Goal: Task Accomplishment & Management: Use online tool/utility

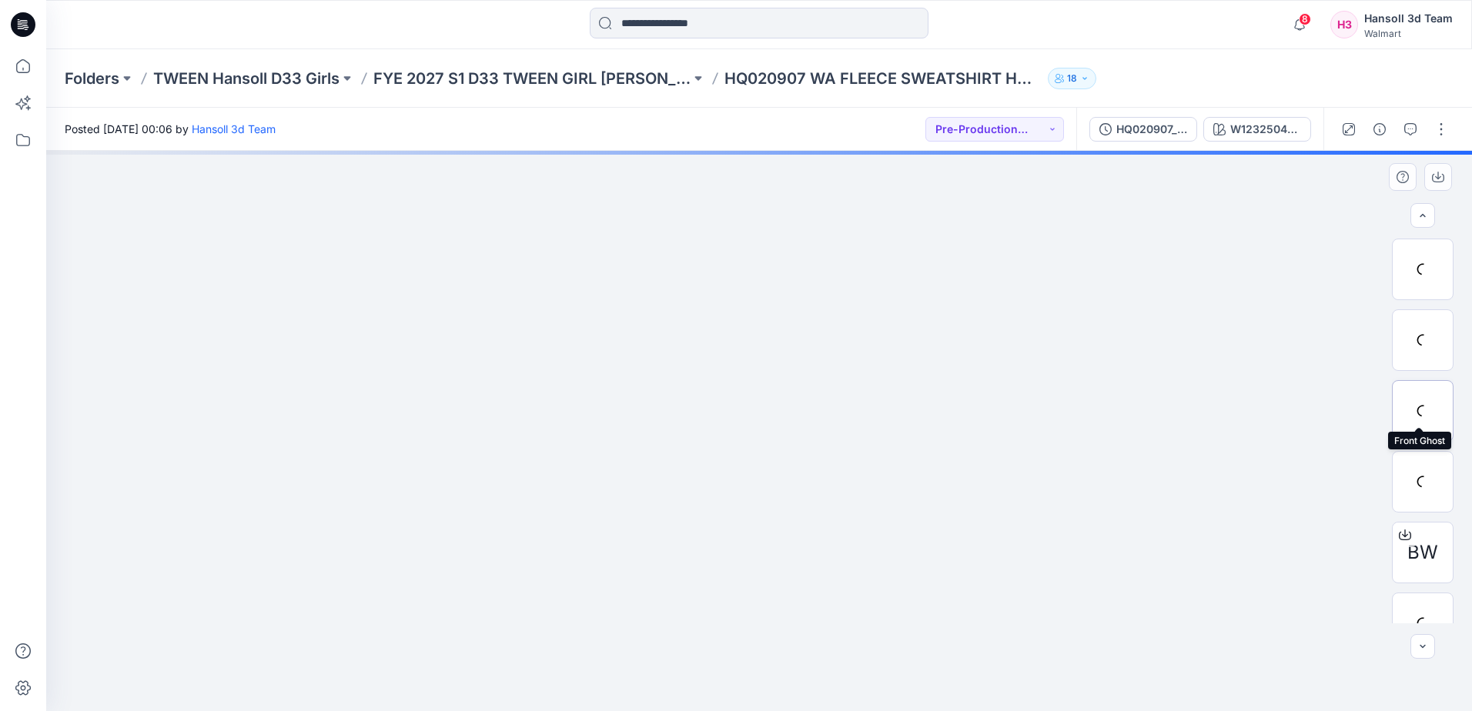
scroll to position [172, 0]
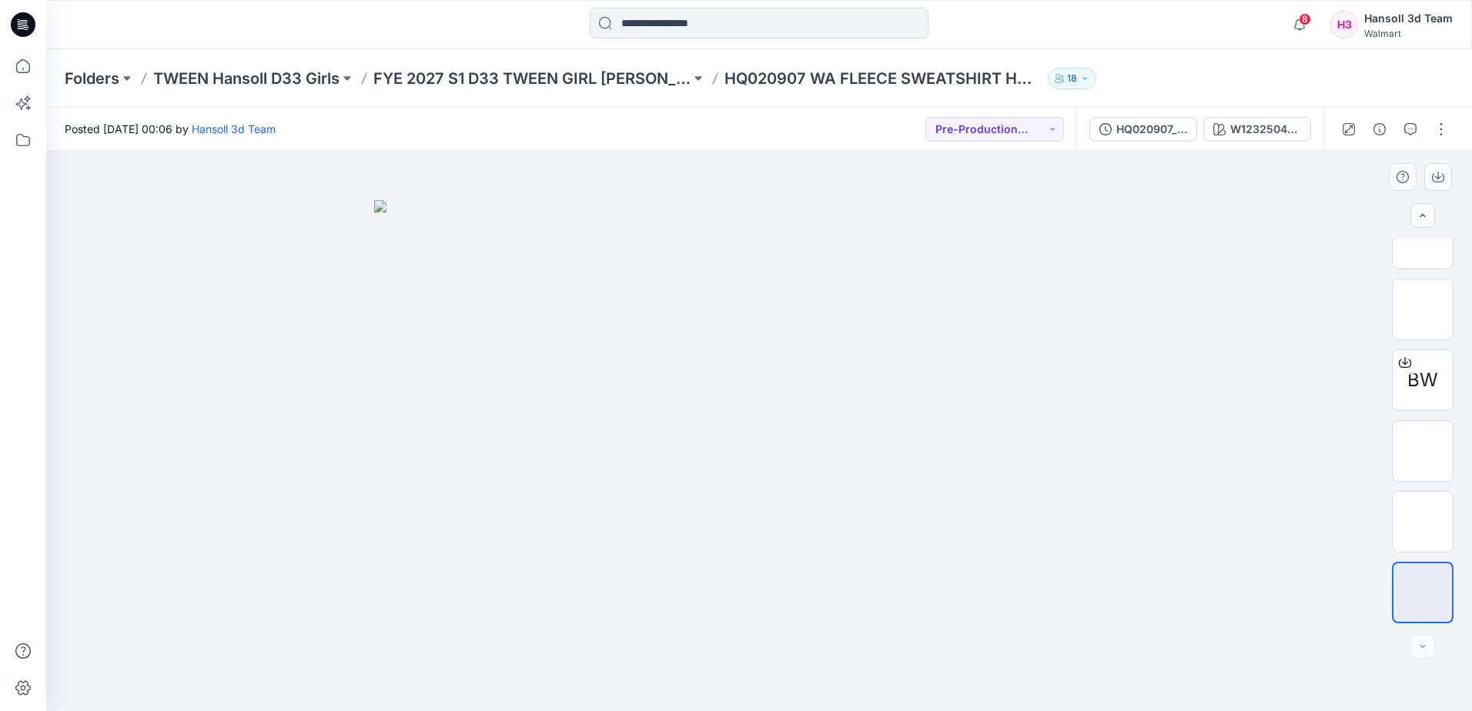
click at [731, 394] on img at bounding box center [759, 455] width 770 height 511
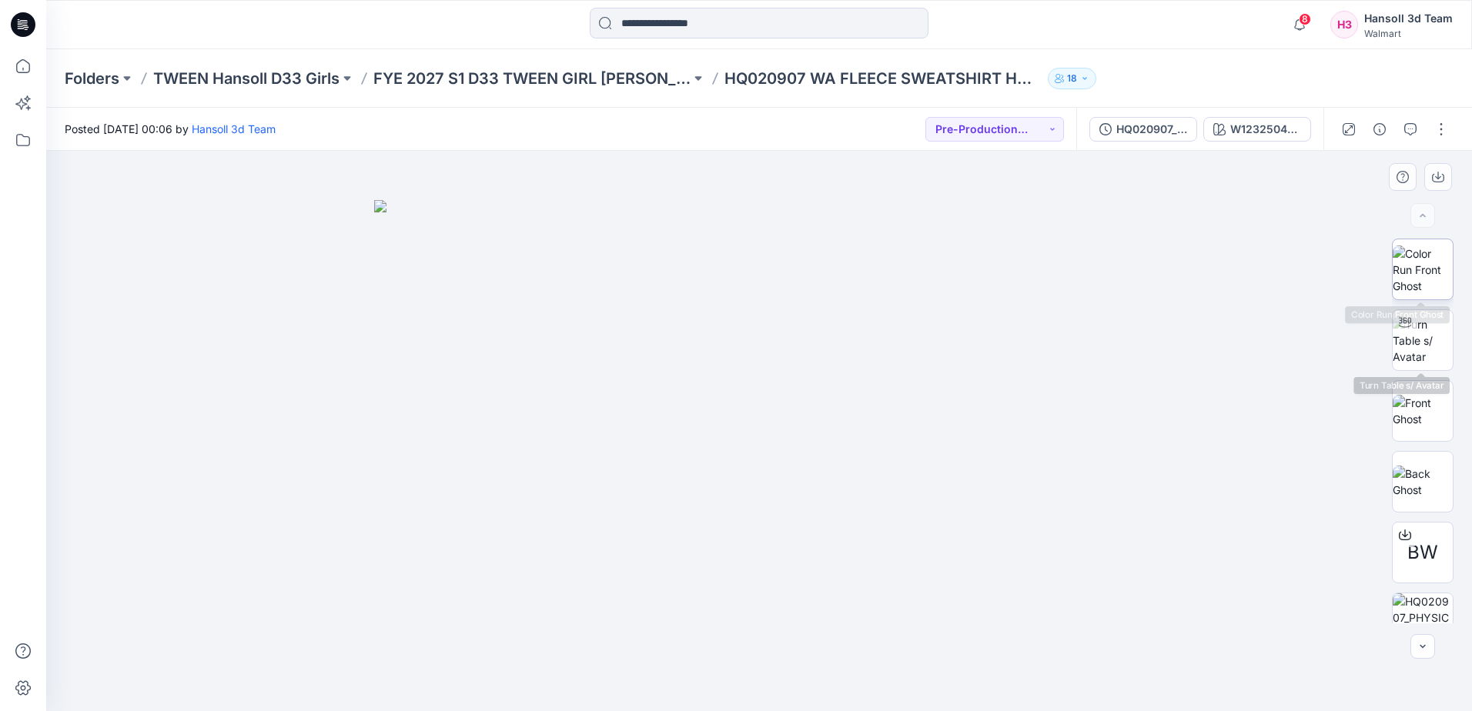
click at [731, 283] on img at bounding box center [1423, 270] width 60 height 48
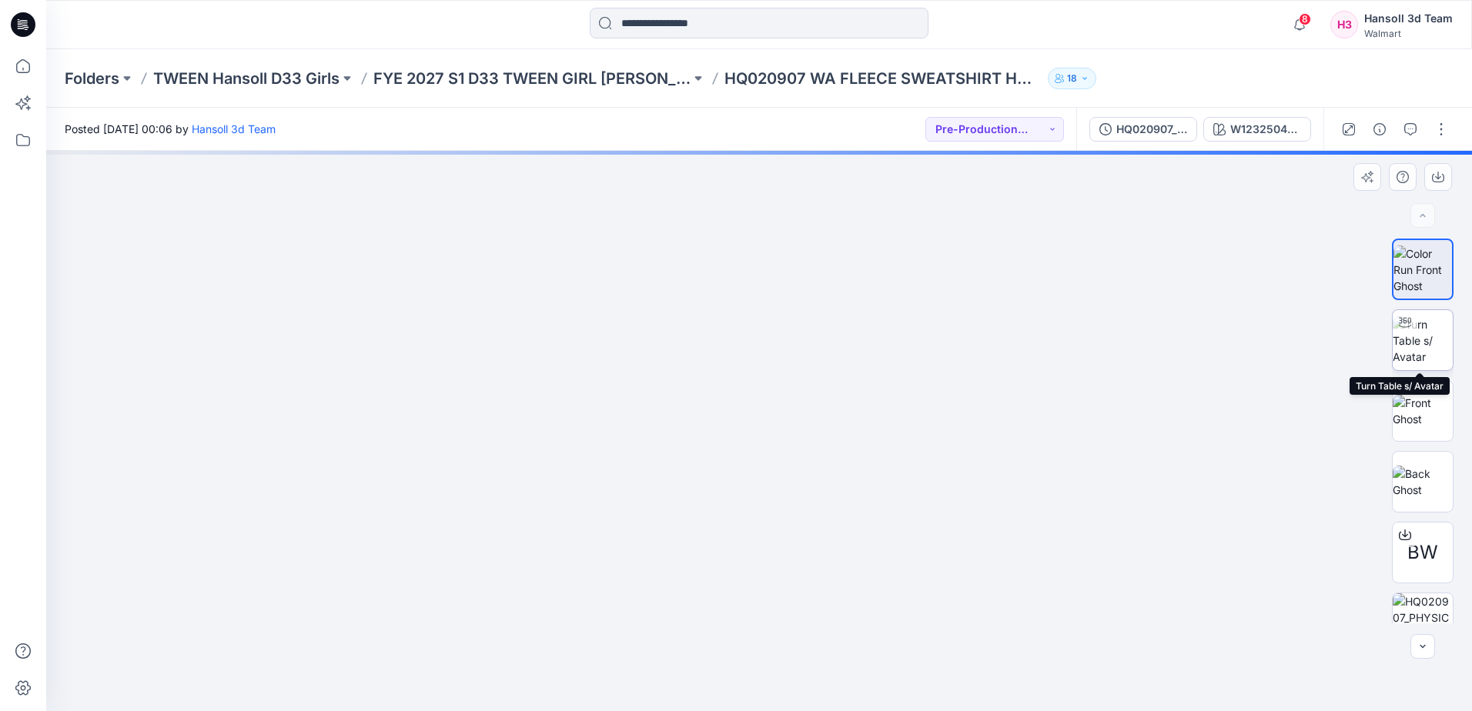
click at [731, 356] on img at bounding box center [1423, 340] width 60 height 48
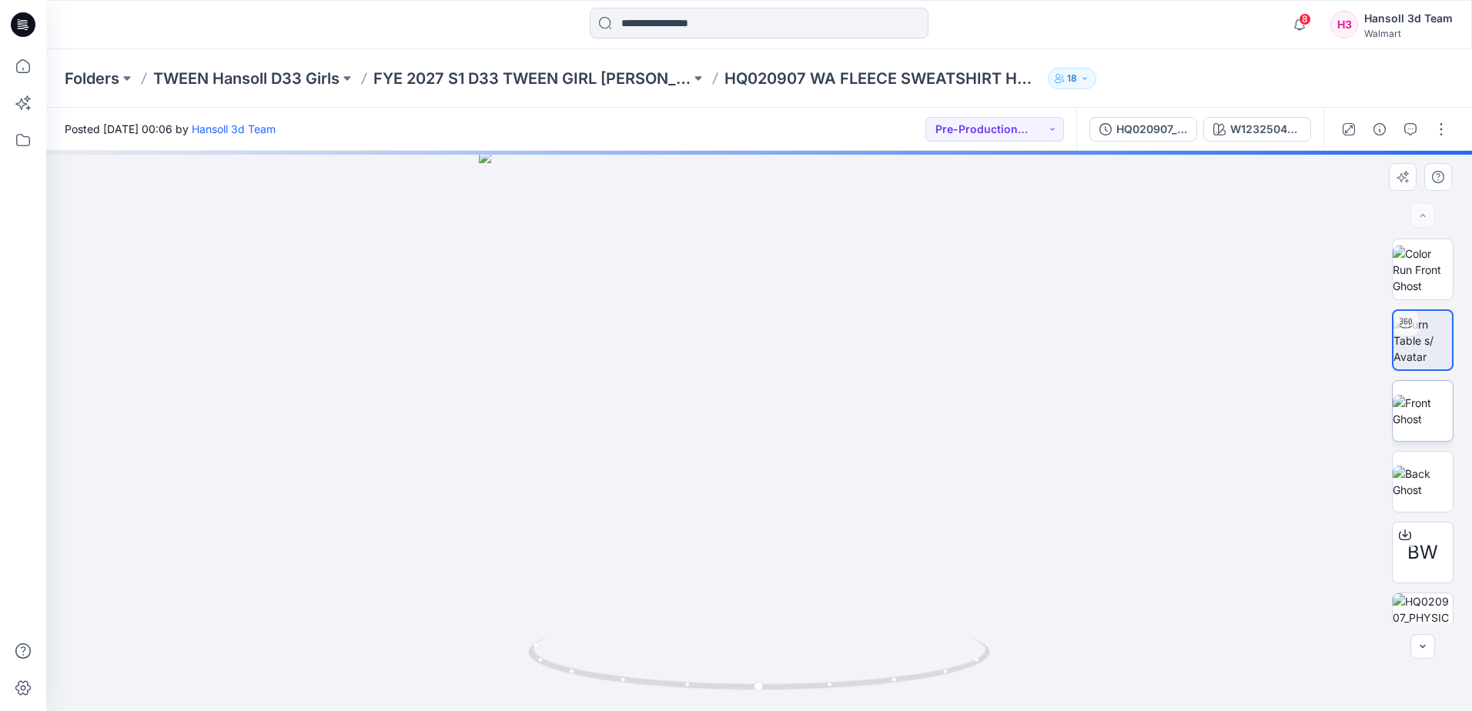
click at [731, 427] on img at bounding box center [1423, 411] width 60 height 32
click at [731, 471] on img at bounding box center [1423, 482] width 60 height 32
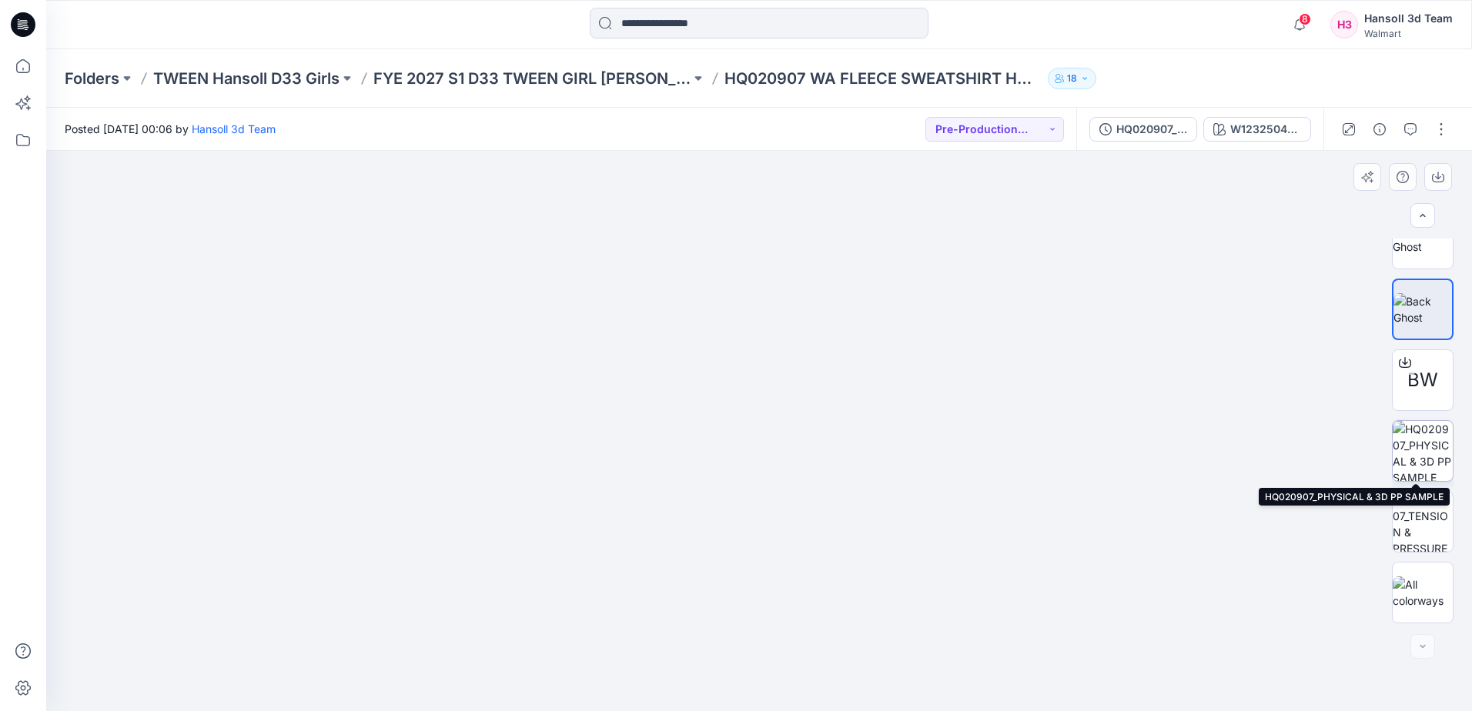
click at [731, 461] on img at bounding box center [1423, 451] width 60 height 60
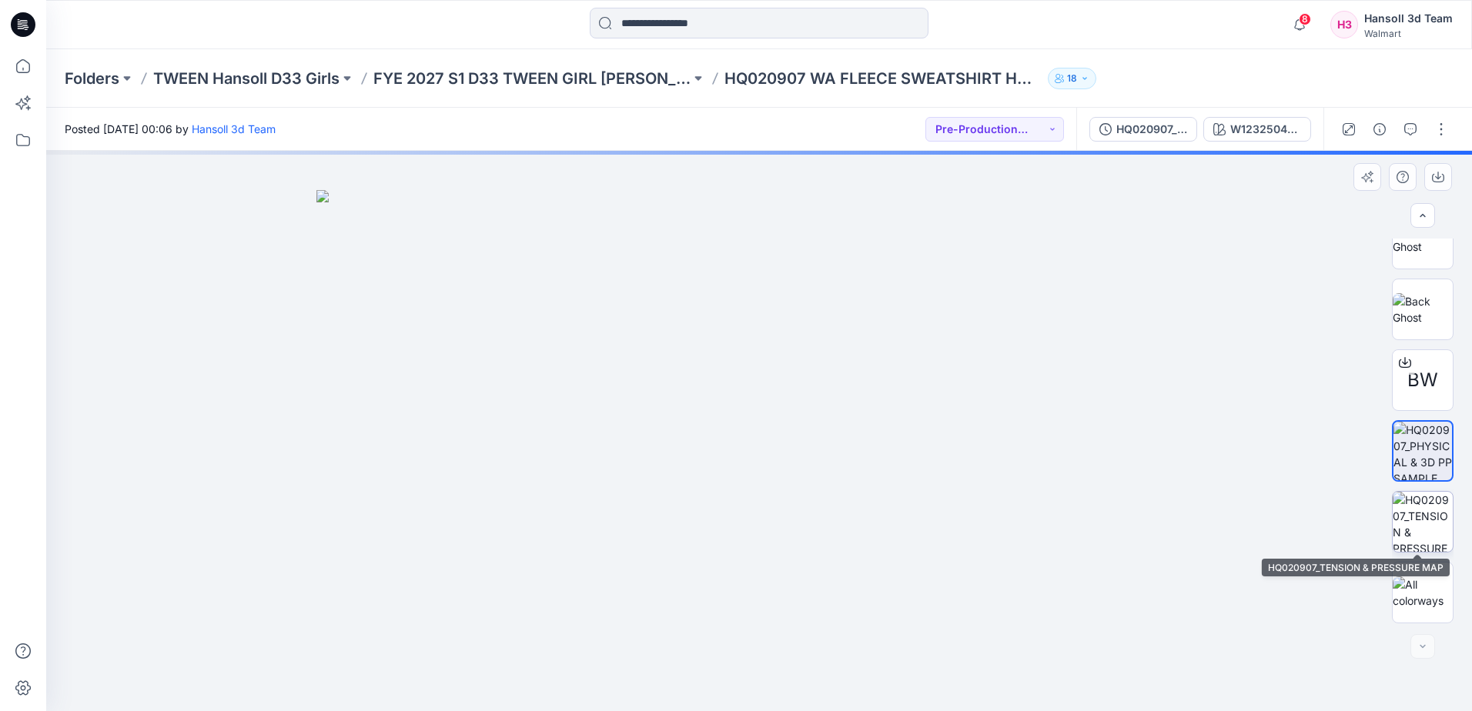
click at [731, 534] on img at bounding box center [1423, 522] width 60 height 60
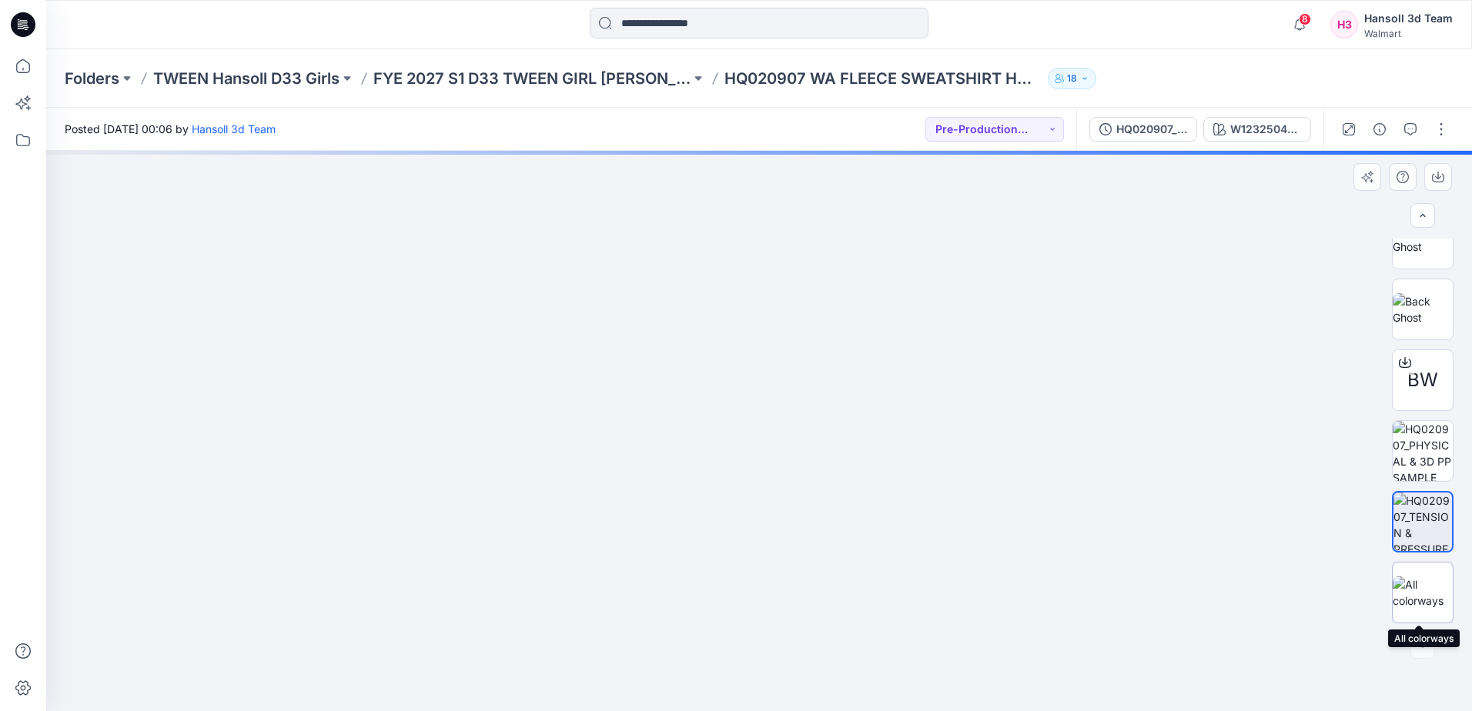
click at [731, 580] on img at bounding box center [1423, 593] width 60 height 32
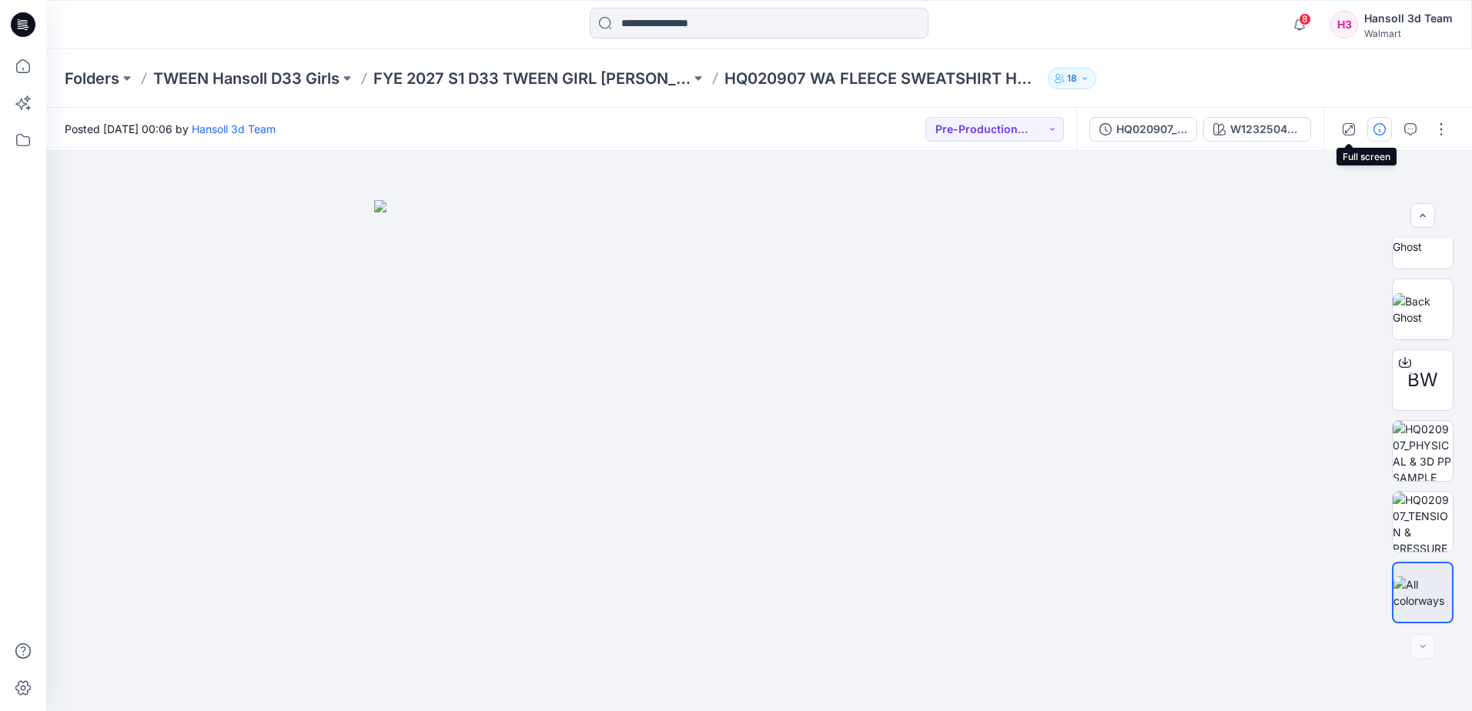
click at [731, 132] on icon "button" at bounding box center [1379, 129] width 12 height 12
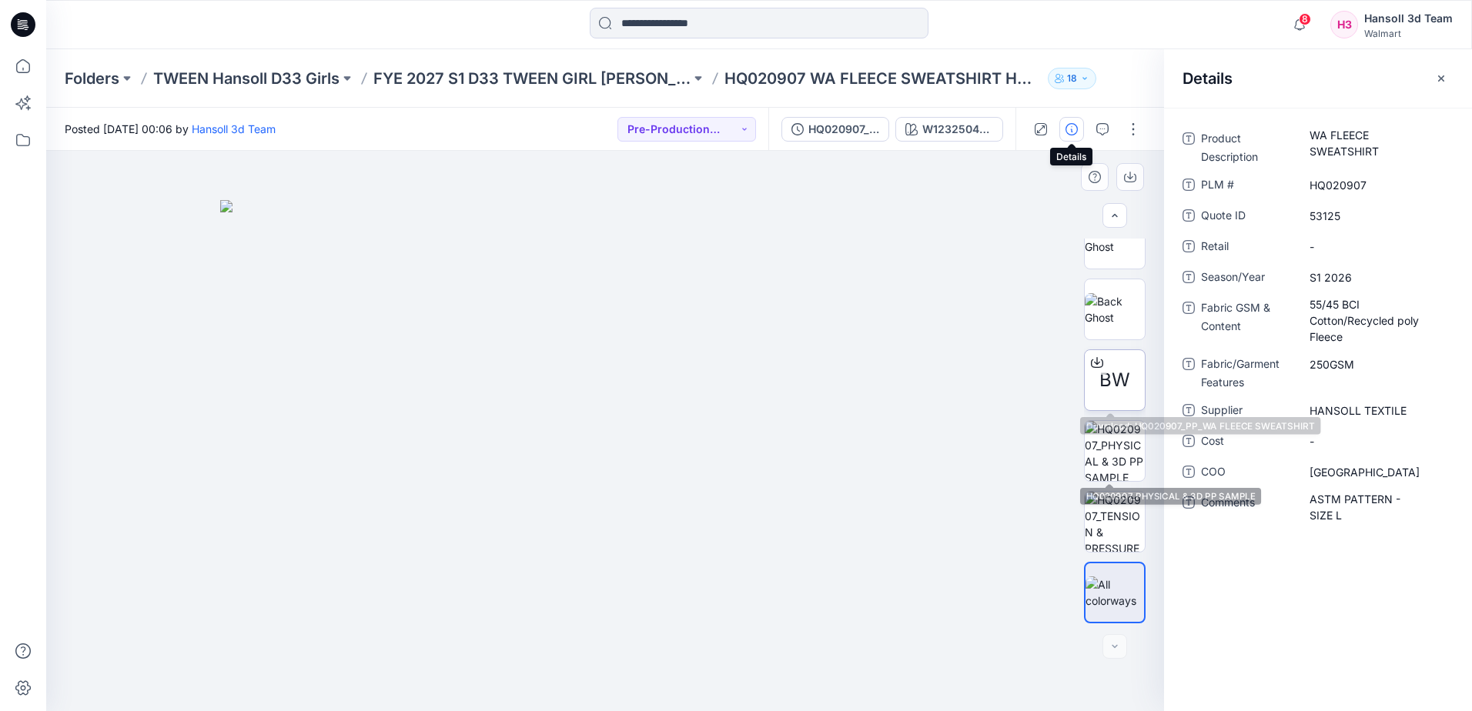
click at [731, 366] on span "BW" at bounding box center [1114, 380] width 31 height 28
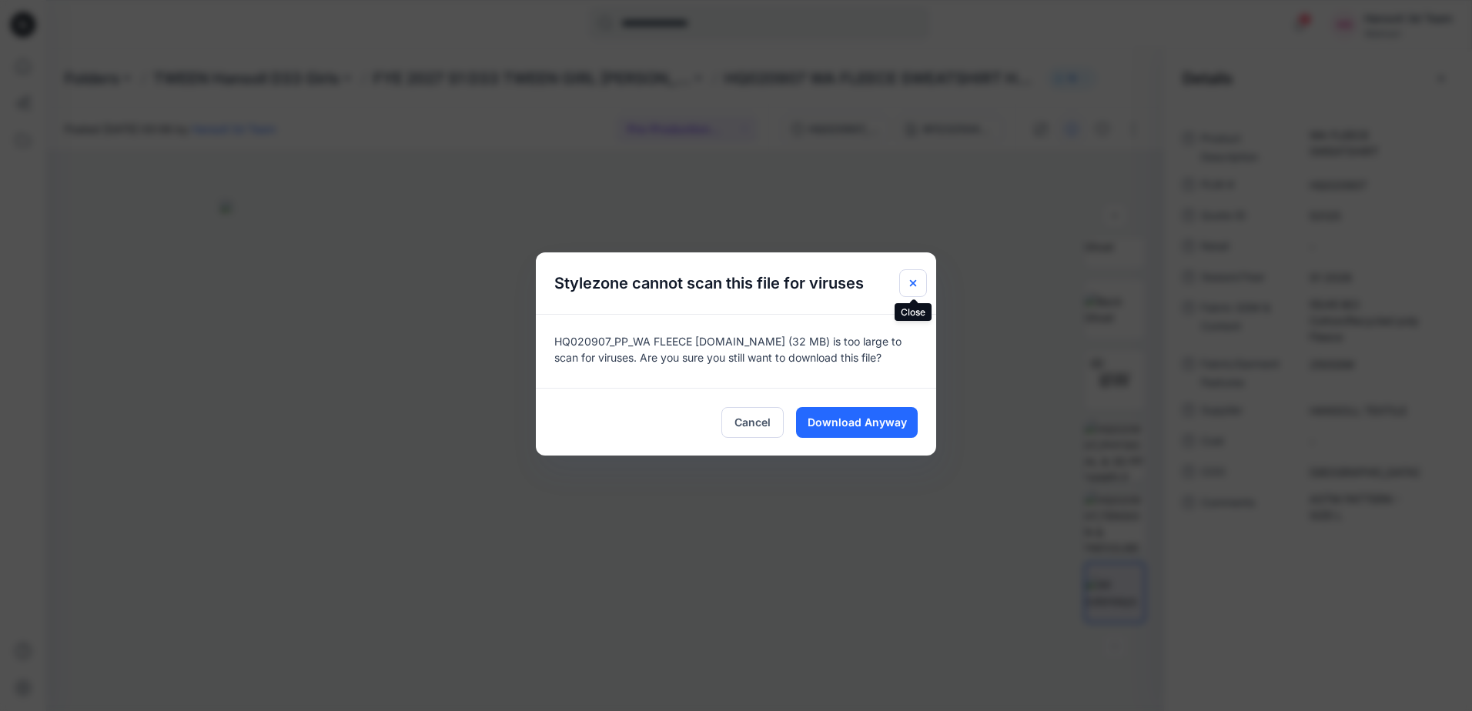
click at [731, 290] on button "Close" at bounding box center [913, 283] width 28 height 28
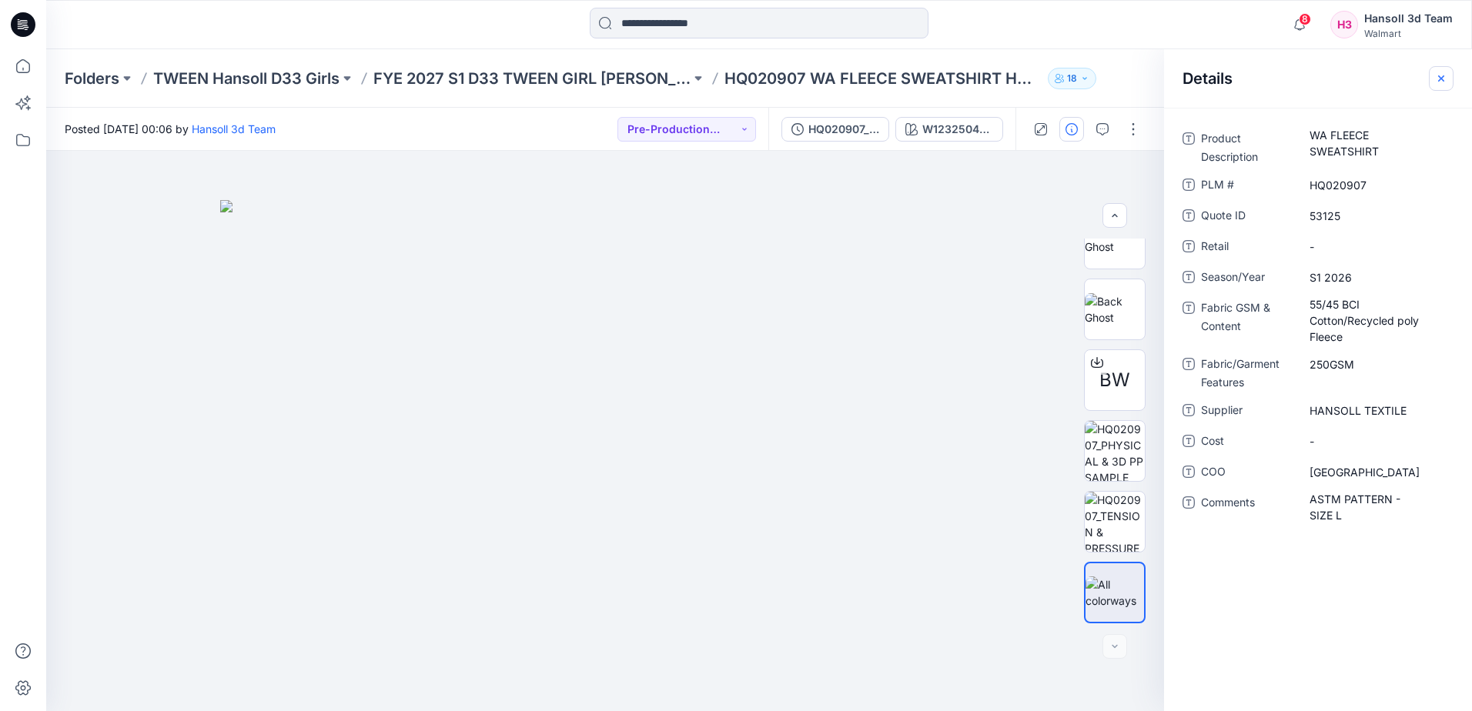
click at [731, 75] on button "button" at bounding box center [1441, 78] width 25 height 25
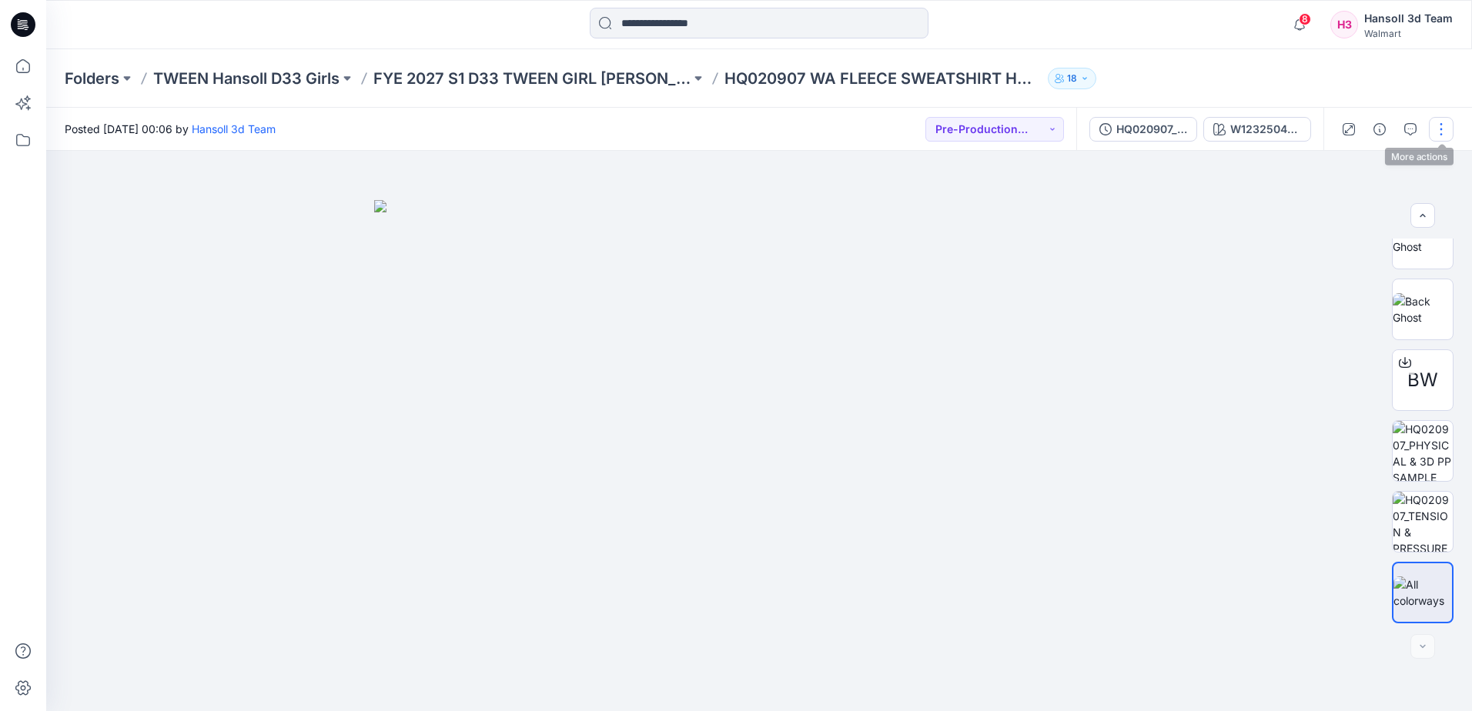
click at [731, 124] on button "button" at bounding box center [1441, 129] width 25 height 25
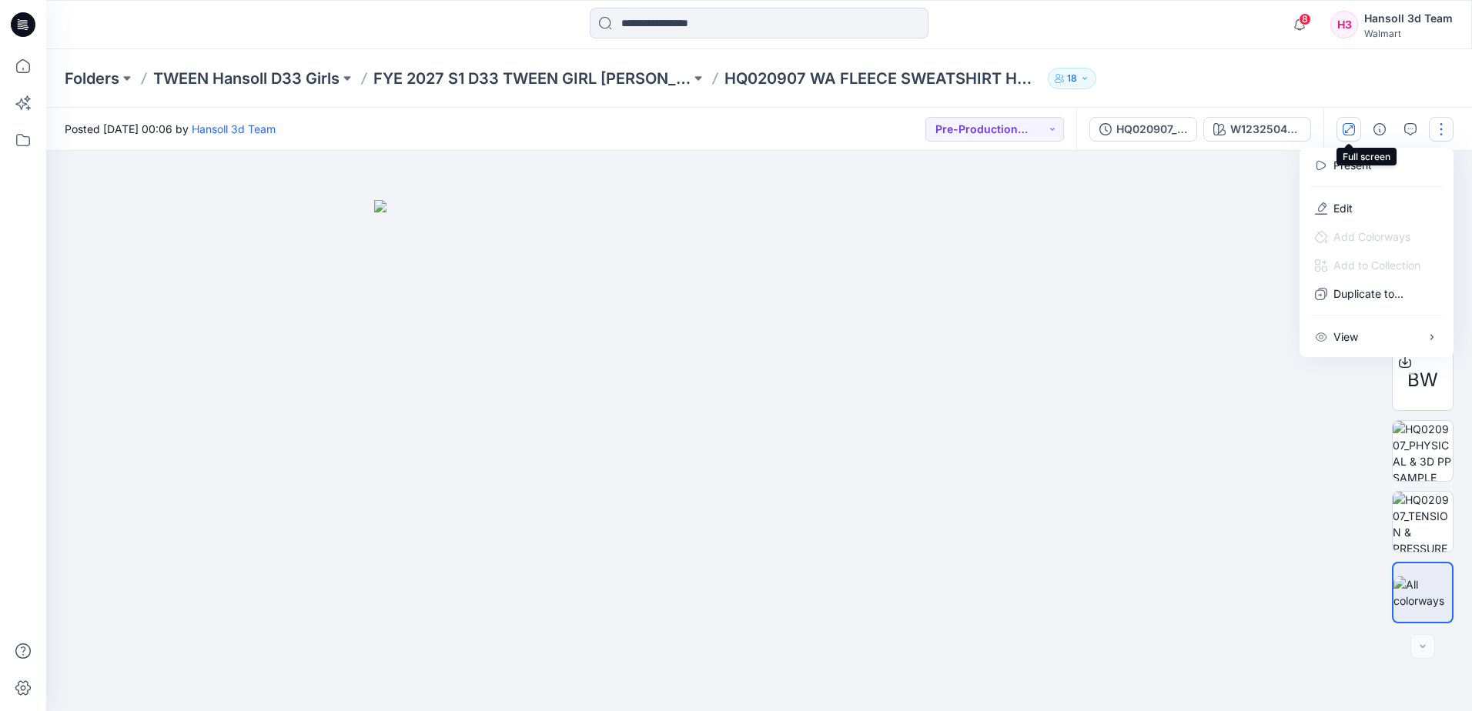
click at [731, 125] on icon "button" at bounding box center [1349, 129] width 8 height 8
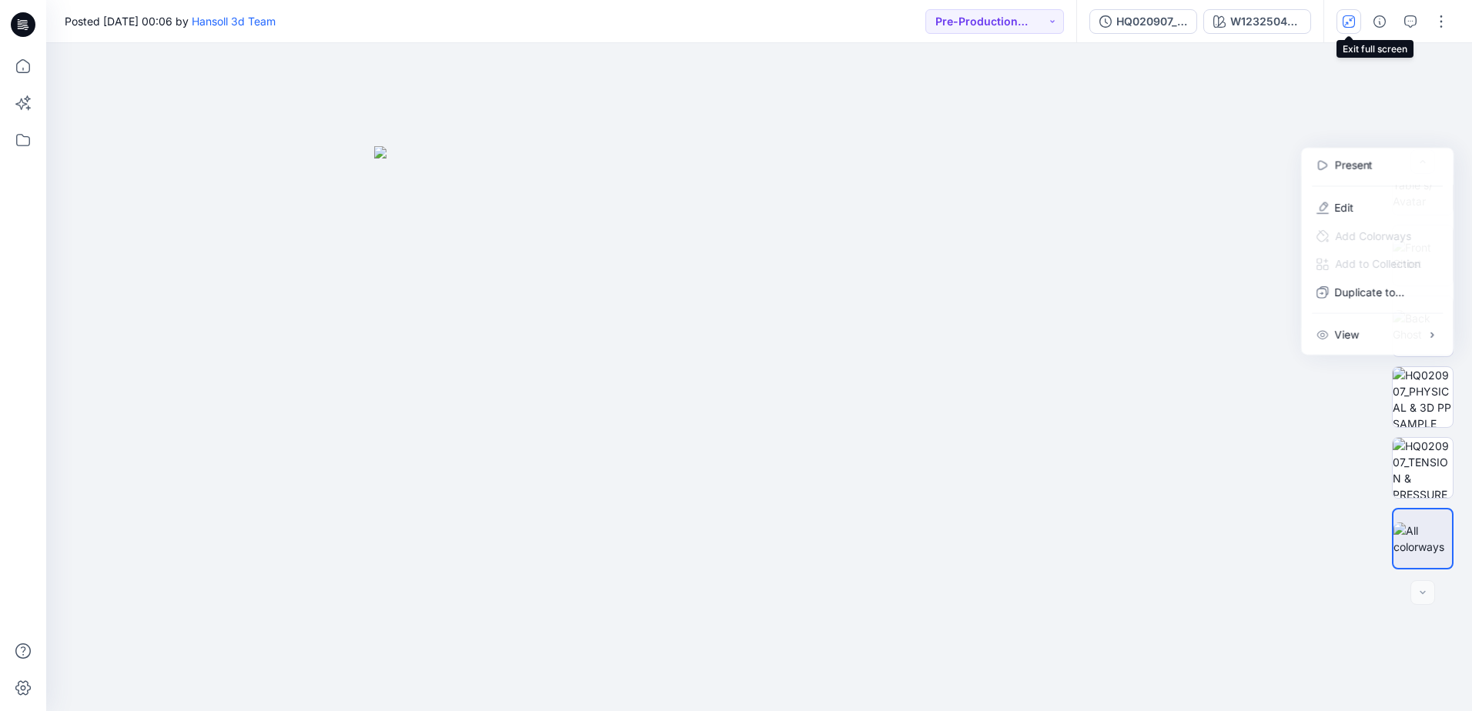
scroll to position [102, 0]
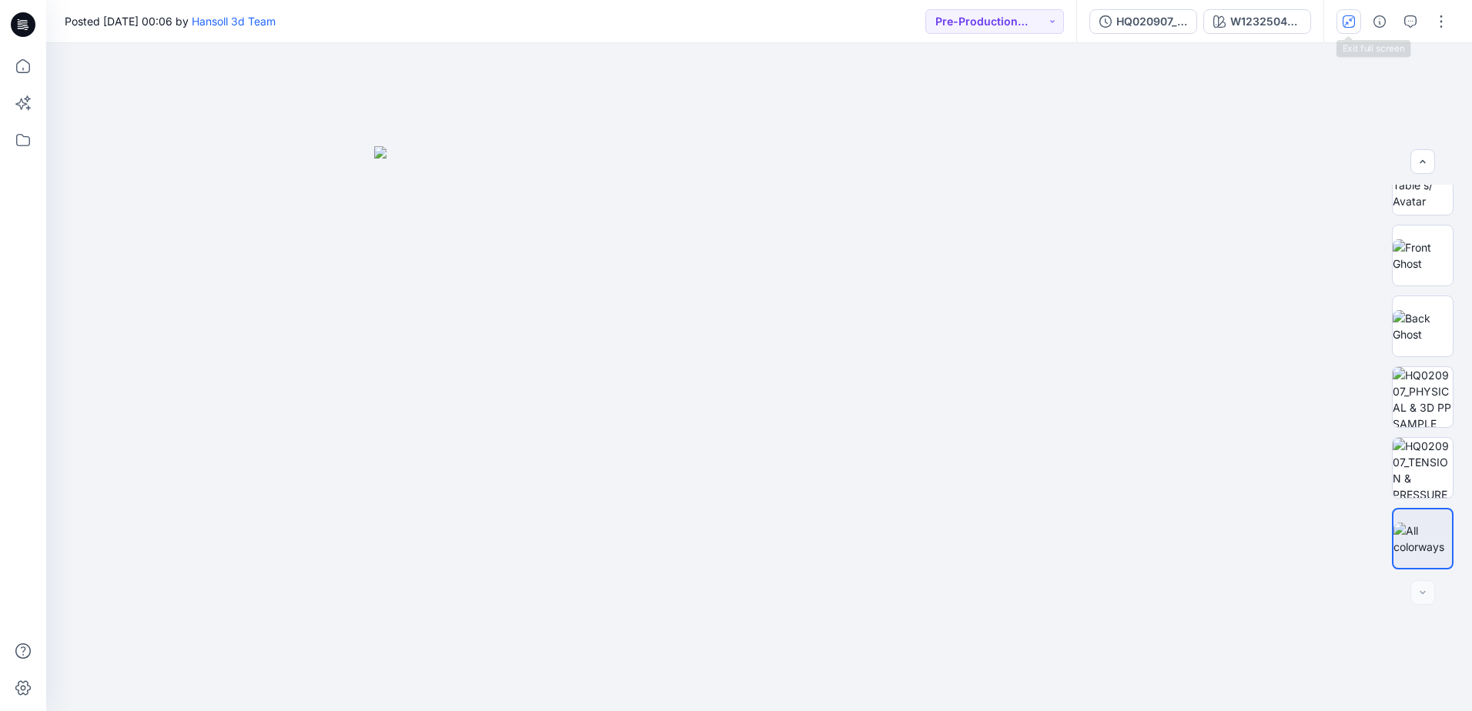
click at [731, 27] on button "button" at bounding box center [1348, 21] width 25 height 25
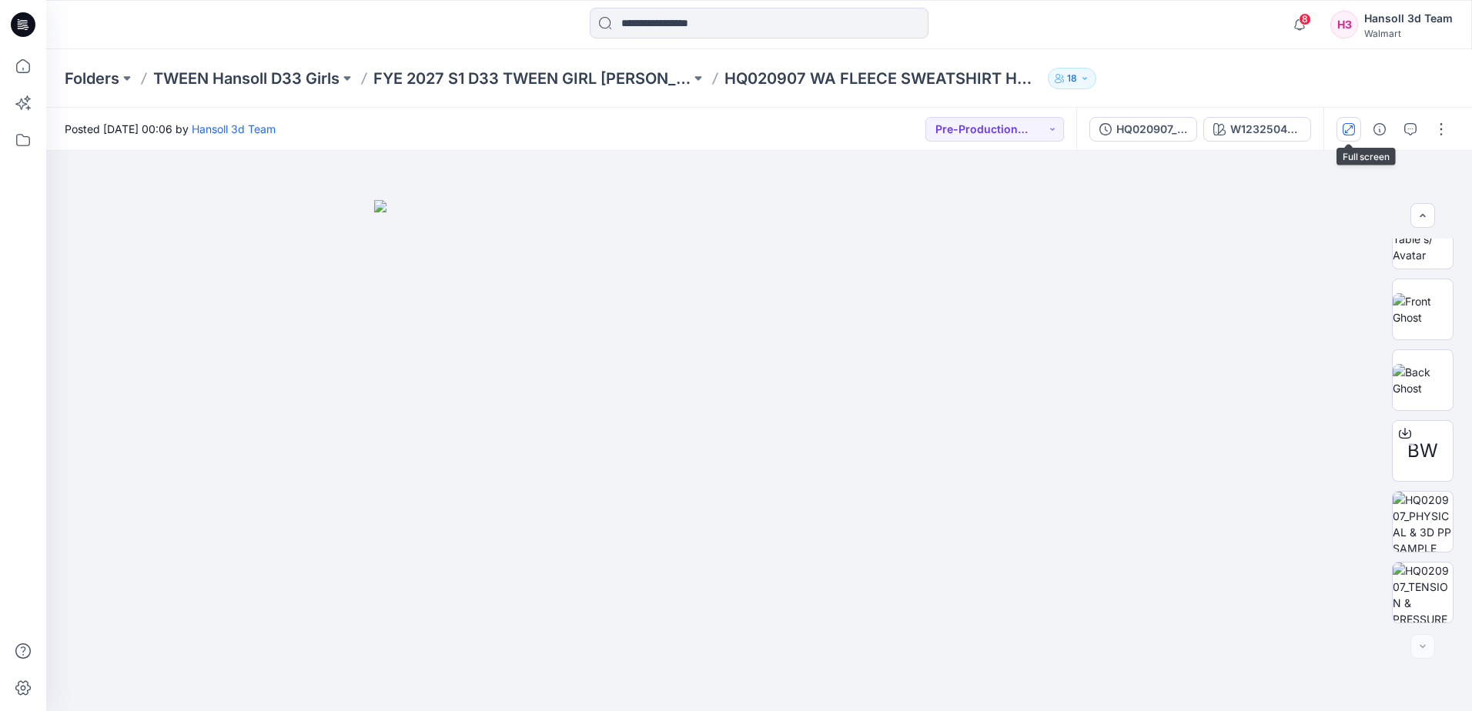
scroll to position [172, 0]
click at [731, 123] on icon "button" at bounding box center [1379, 129] width 12 height 12
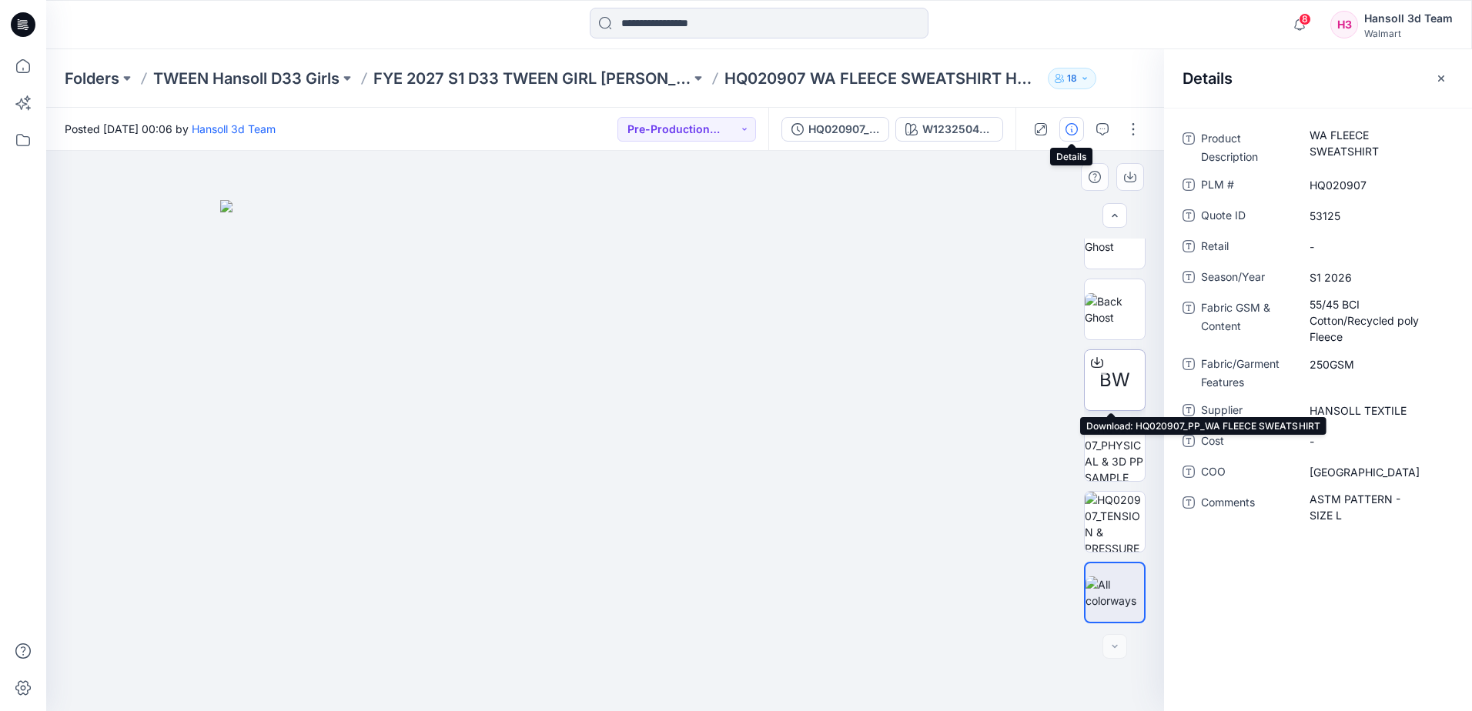
click at [731, 392] on span "BW" at bounding box center [1114, 380] width 31 height 28
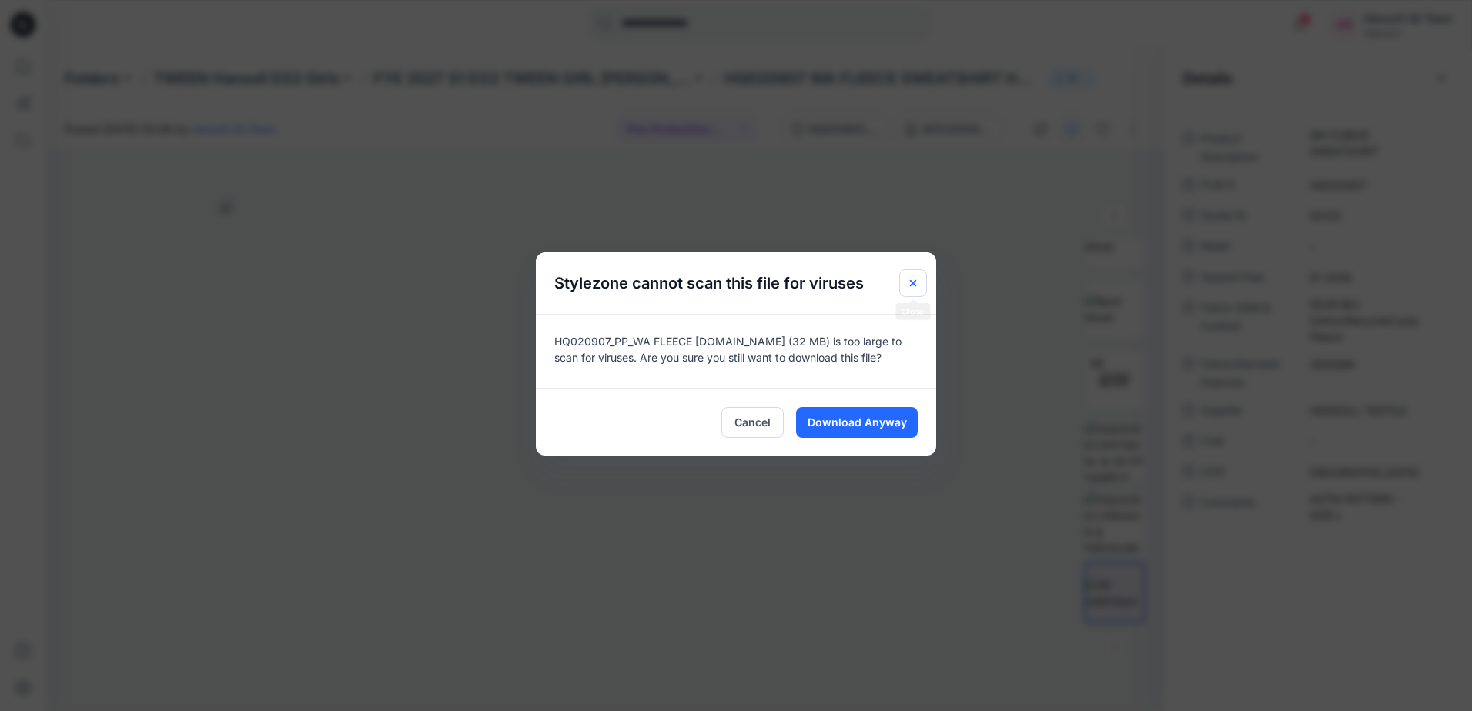
click at [731, 283] on icon "Close" at bounding box center [913, 283] width 12 height 12
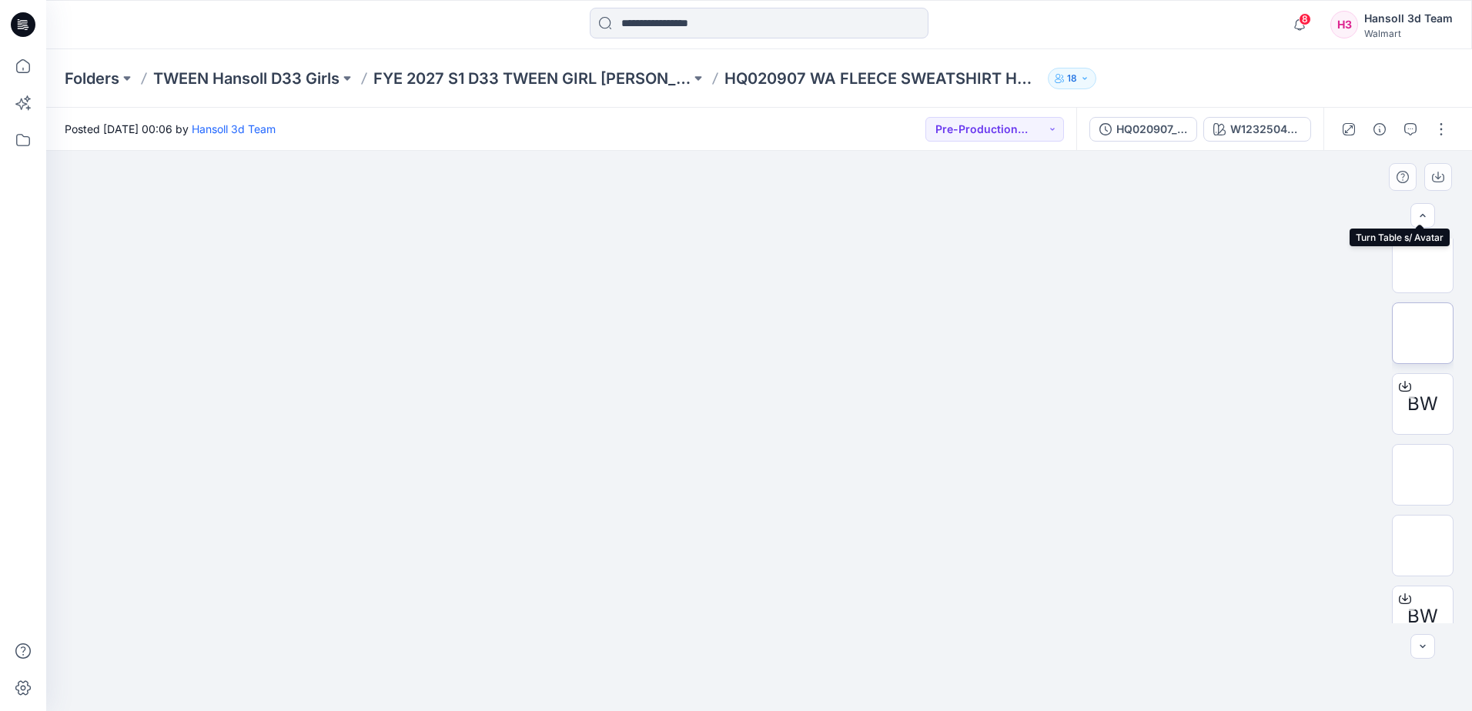
scroll to position [179, 0]
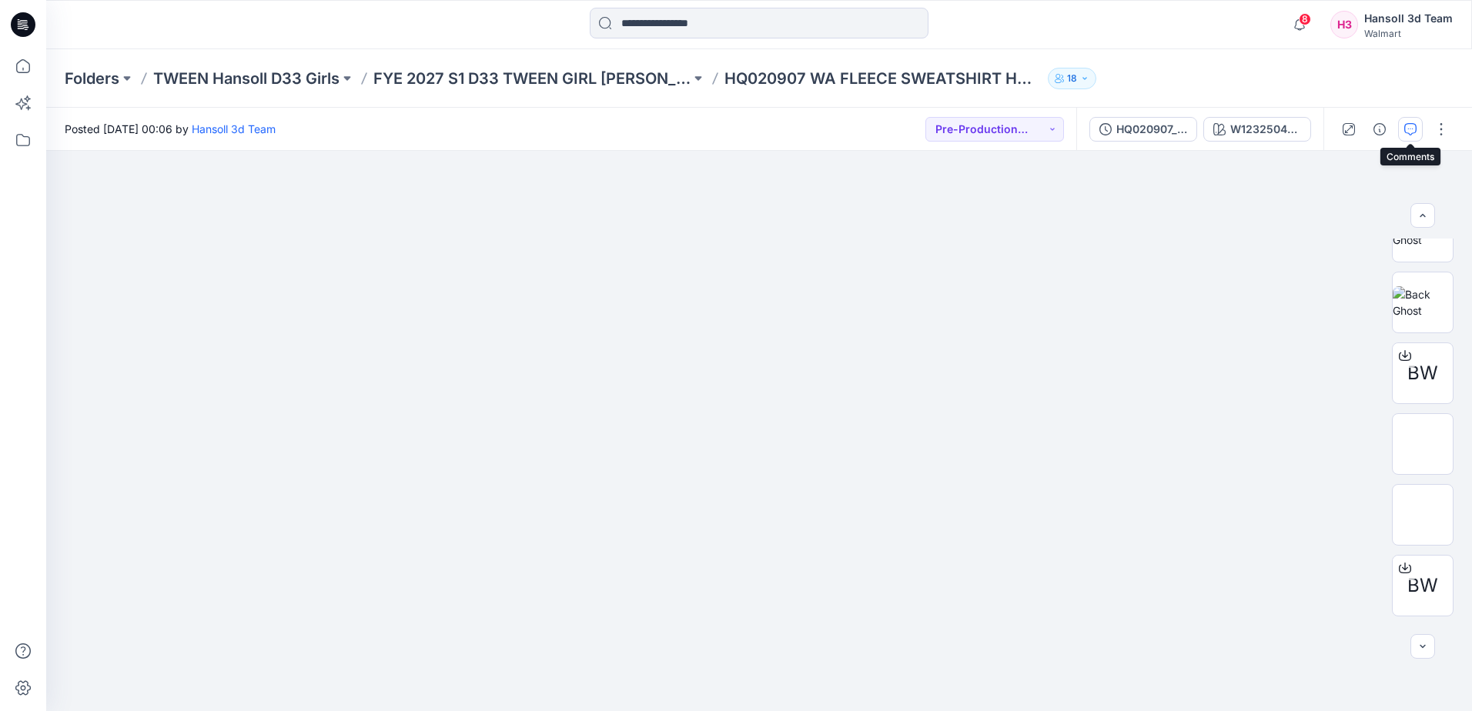
click at [1404, 133] on icon "button" at bounding box center [1410, 129] width 12 height 12
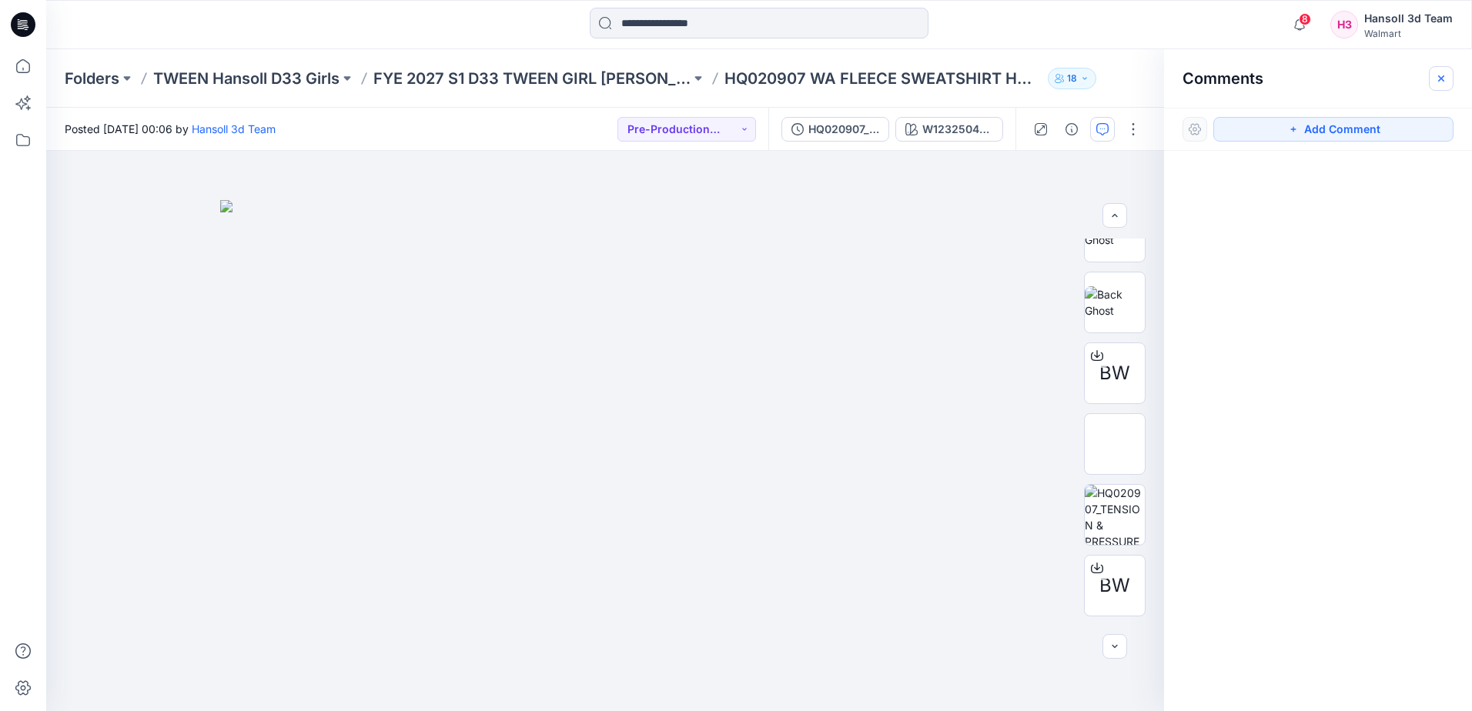
click at [1450, 78] on button "button" at bounding box center [1441, 78] width 25 height 25
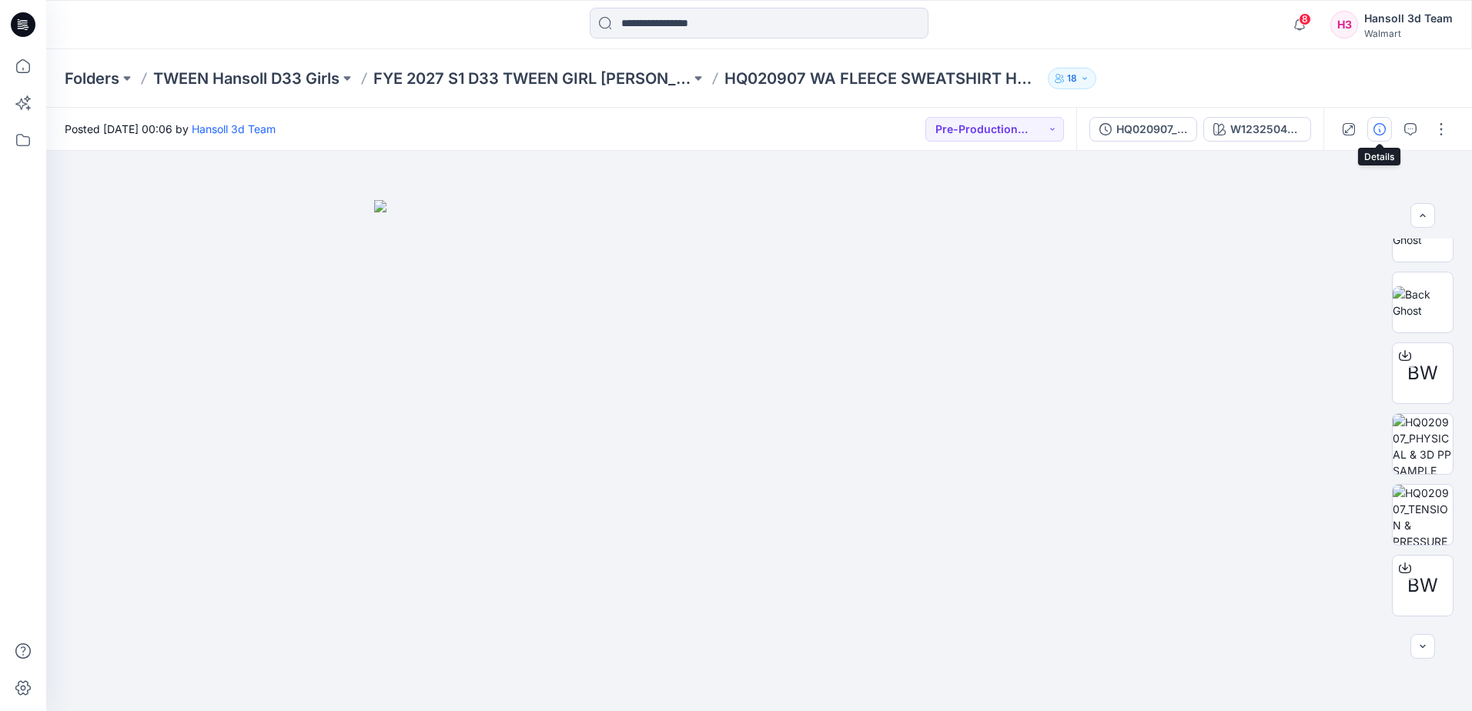
click at [1373, 130] on icon "button" at bounding box center [1379, 129] width 12 height 12
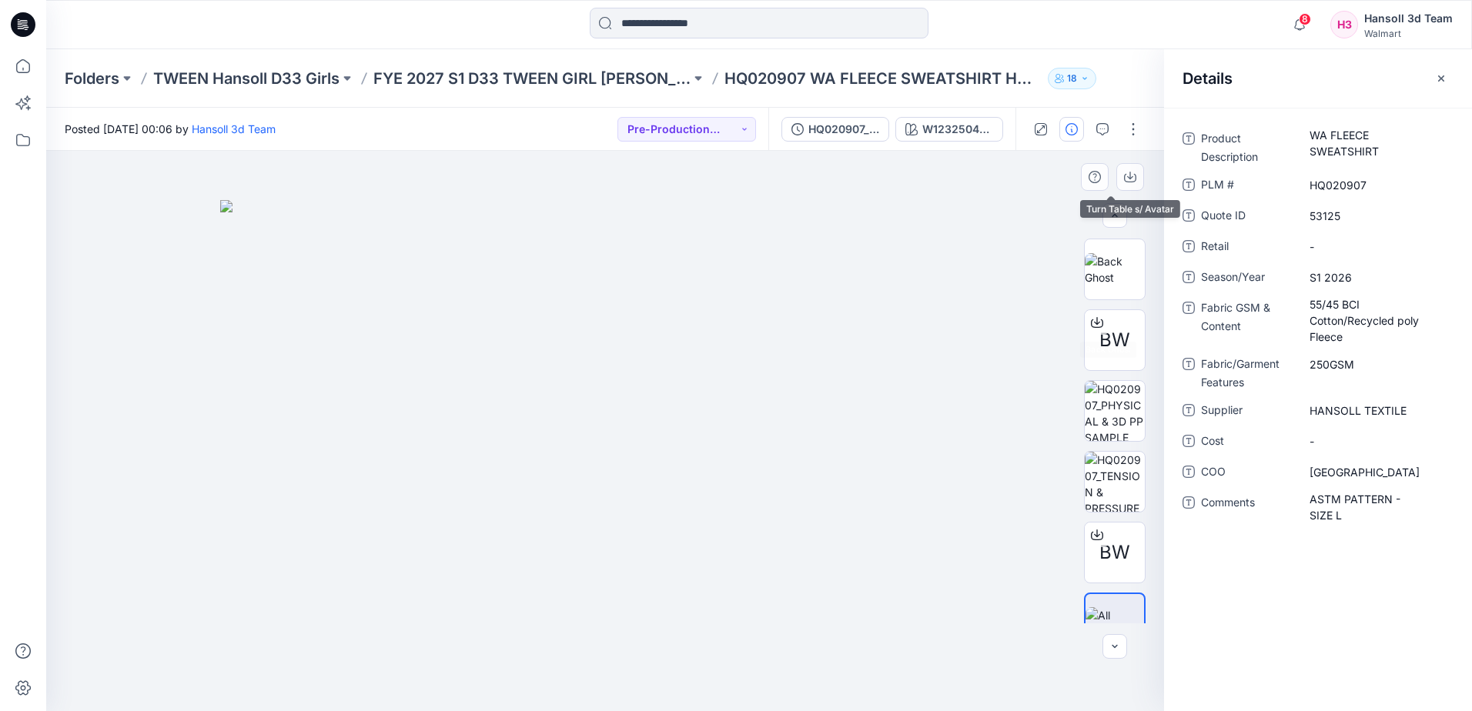
scroll to position [243, 0]
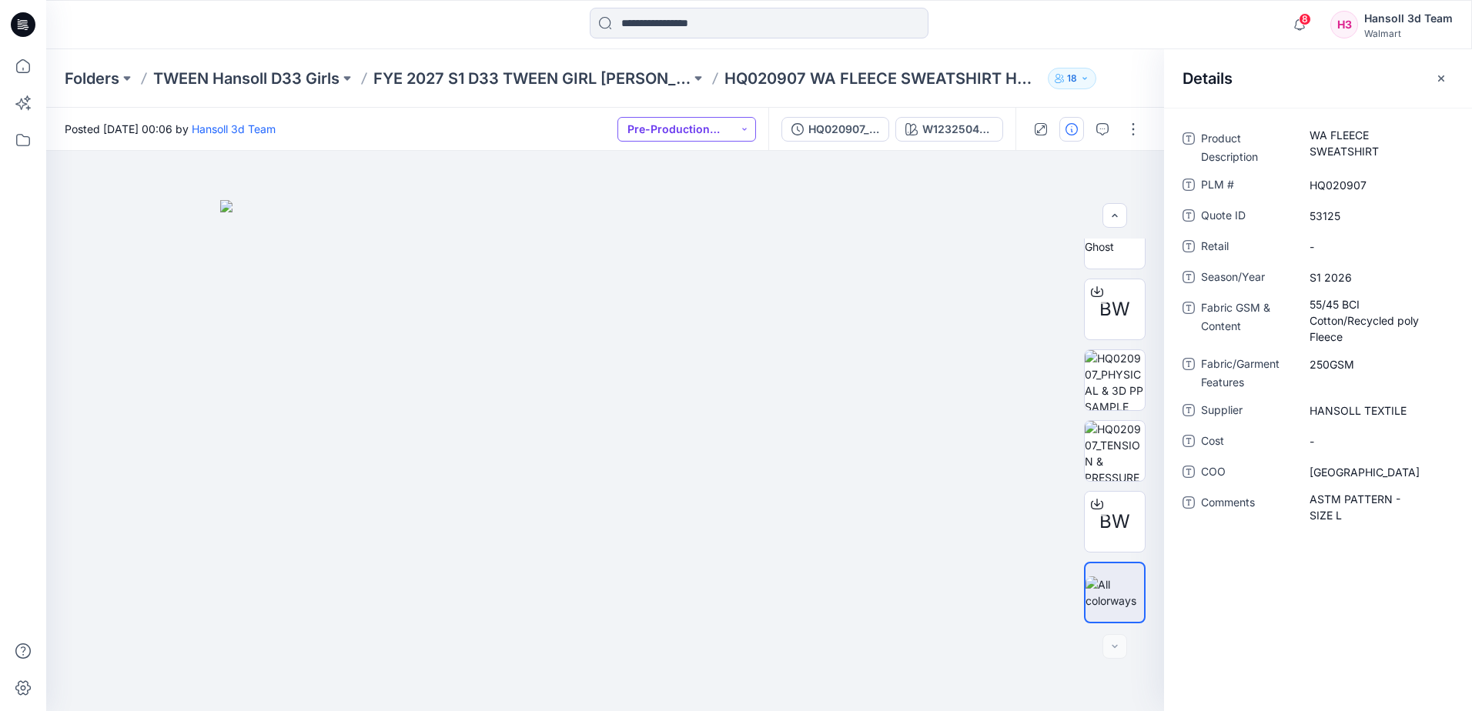
click at [718, 129] on button "Pre-Production Approved" at bounding box center [686, 129] width 139 height 25
click at [1128, 126] on button "button" at bounding box center [1133, 129] width 25 height 25
click at [1060, 203] on button "Edit" at bounding box center [1069, 208] width 142 height 28
